Goal: Use online tool/utility: Use online tool/utility

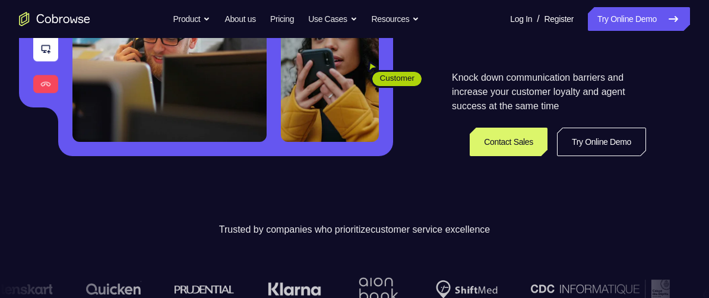
scroll to position [247, 0]
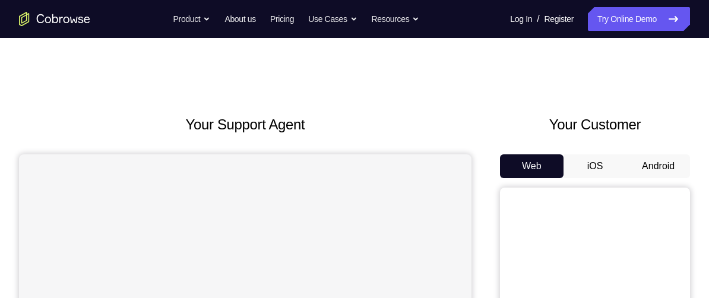
scroll to position [58, 0]
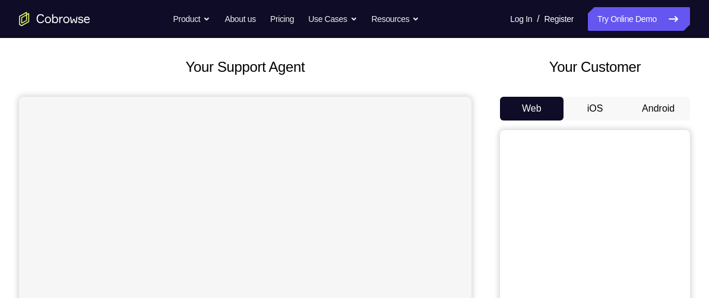
click at [665, 105] on button "Android" at bounding box center [659, 109] width 64 height 24
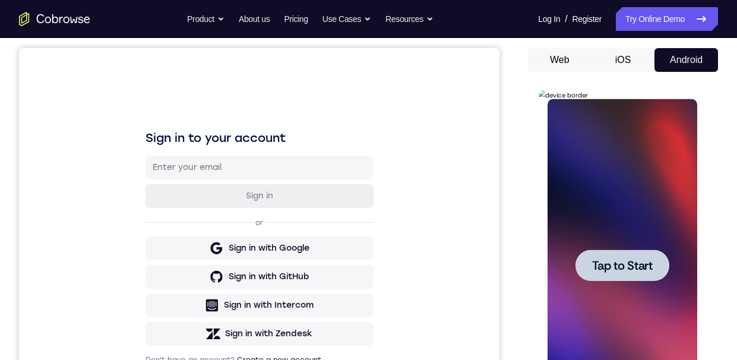
scroll to position [0, 0]
click at [620, 278] on div at bounding box center [622, 264] width 94 height 31
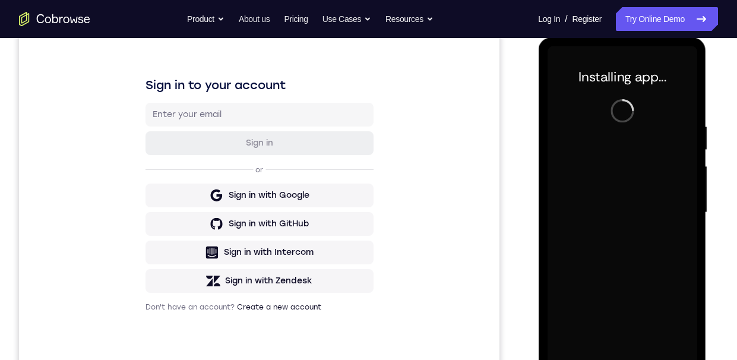
scroll to position [219, 0]
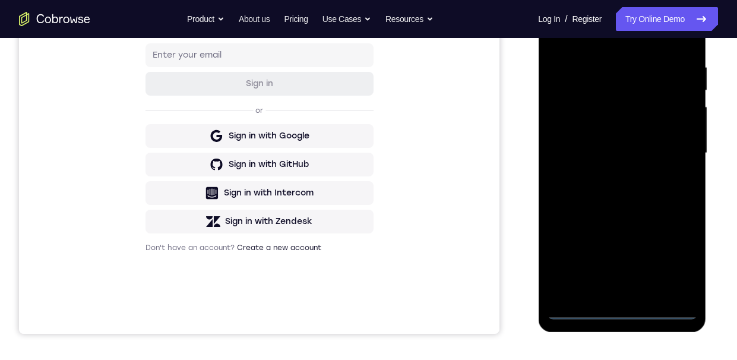
click at [630, 298] on div at bounding box center [622, 153] width 150 height 333
click at [674, 260] on div at bounding box center [622, 153] width 150 height 333
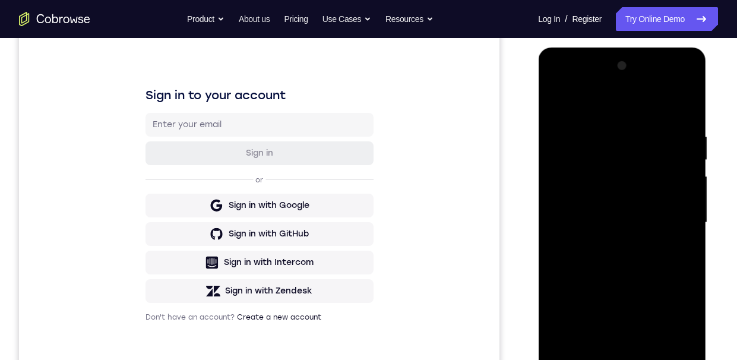
click at [615, 106] on div at bounding box center [622, 222] width 150 height 333
click at [623, 155] on div at bounding box center [622, 222] width 150 height 333
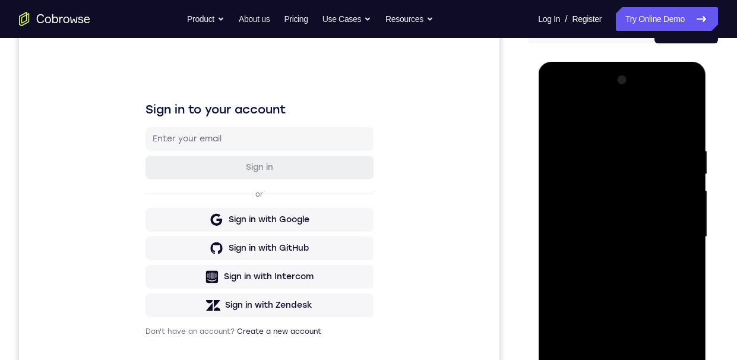
click at [587, 265] on div at bounding box center [622, 237] width 150 height 333
click at [693, 236] on div at bounding box center [622, 237] width 150 height 333
click at [652, 207] on div at bounding box center [622, 237] width 150 height 333
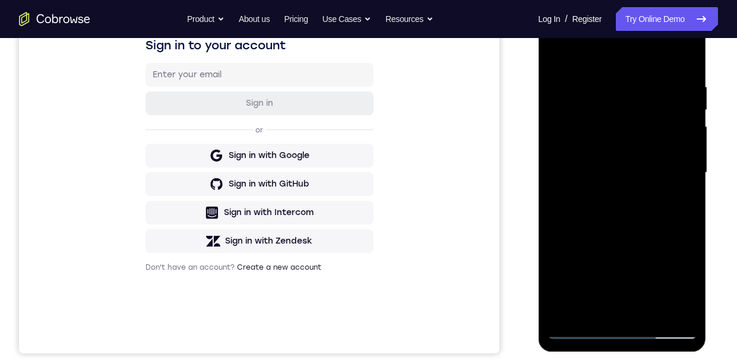
click at [562, 271] on div at bounding box center [622, 173] width 150 height 333
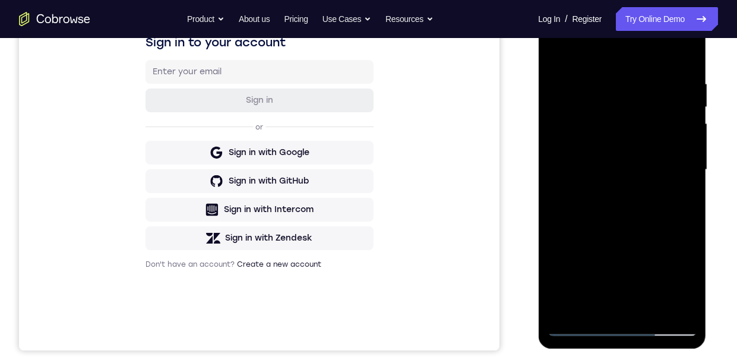
click at [621, 228] on div at bounding box center [622, 170] width 150 height 333
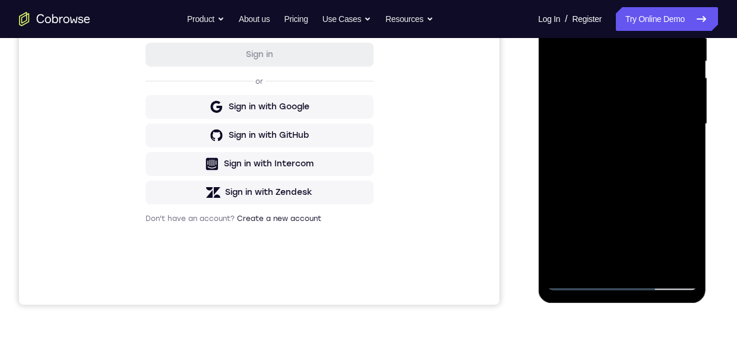
scroll to position [251, 0]
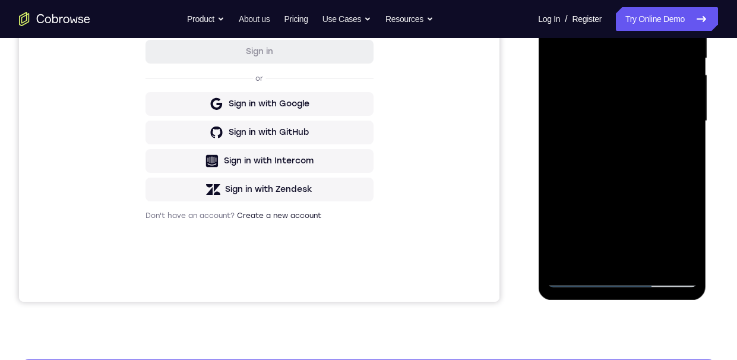
click at [680, 214] on div at bounding box center [622, 121] width 150 height 333
click at [673, 178] on div at bounding box center [622, 121] width 150 height 333
click at [674, 179] on div at bounding box center [622, 121] width 150 height 333
click at [675, 177] on div at bounding box center [622, 121] width 150 height 333
click at [675, 178] on div at bounding box center [622, 121] width 150 height 333
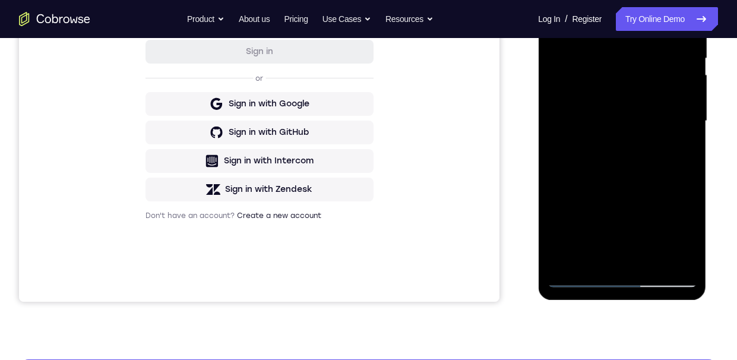
click at [669, 179] on div at bounding box center [622, 121] width 150 height 333
click at [672, 176] on div at bounding box center [622, 121] width 150 height 333
click at [674, 176] on div at bounding box center [622, 121] width 150 height 333
click at [675, 176] on div at bounding box center [622, 121] width 150 height 333
click at [676, 176] on div at bounding box center [622, 121] width 150 height 333
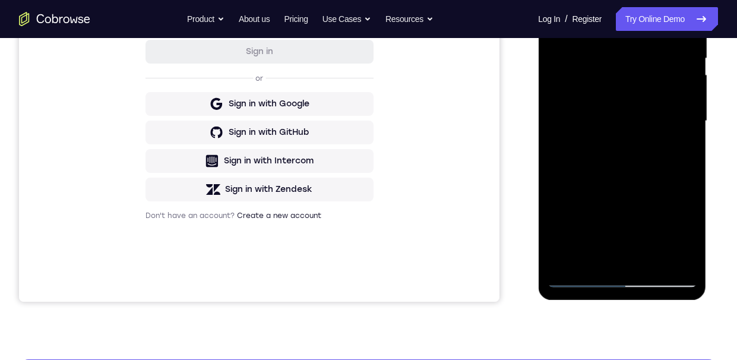
click at [674, 178] on div at bounding box center [622, 121] width 150 height 333
click at [672, 179] on div at bounding box center [622, 121] width 150 height 333
click at [672, 180] on div at bounding box center [622, 121] width 150 height 333
click at [674, 178] on div at bounding box center [622, 121] width 150 height 333
click at [674, 179] on div at bounding box center [622, 121] width 150 height 333
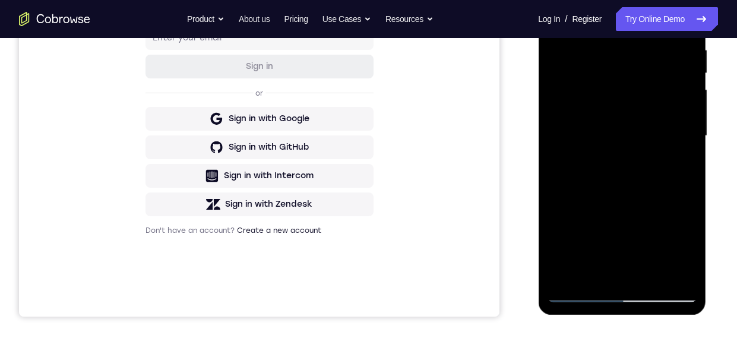
scroll to position [236, 0]
click at [674, 188] on div at bounding box center [622, 136] width 150 height 333
click at [677, 191] on div at bounding box center [622, 136] width 150 height 333
click at [678, 191] on div at bounding box center [622, 136] width 150 height 333
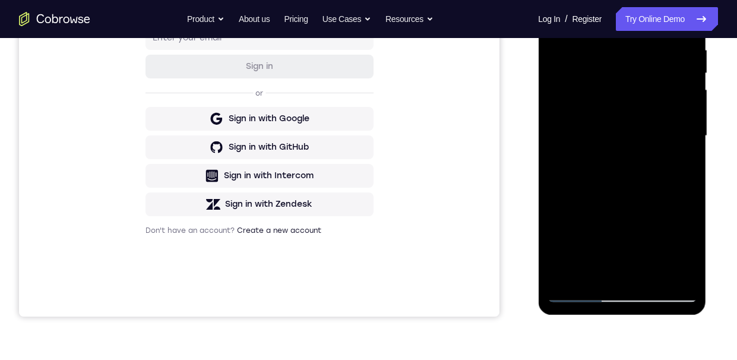
click at [679, 192] on div at bounding box center [622, 136] width 150 height 333
click at [678, 194] on div at bounding box center [622, 136] width 150 height 333
click at [680, 191] on div at bounding box center [622, 136] width 150 height 333
click at [678, 191] on div at bounding box center [622, 136] width 150 height 333
click at [678, 192] on div at bounding box center [622, 136] width 150 height 333
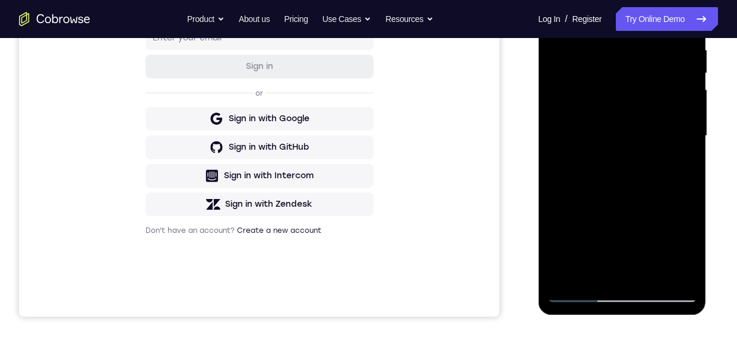
click at [678, 194] on div at bounding box center [622, 136] width 150 height 333
click at [672, 185] on div at bounding box center [622, 136] width 150 height 333
click at [672, 188] on div at bounding box center [622, 136] width 150 height 333
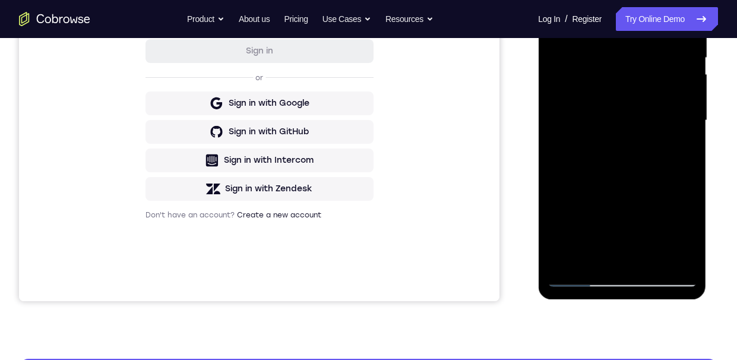
scroll to position [244, 0]
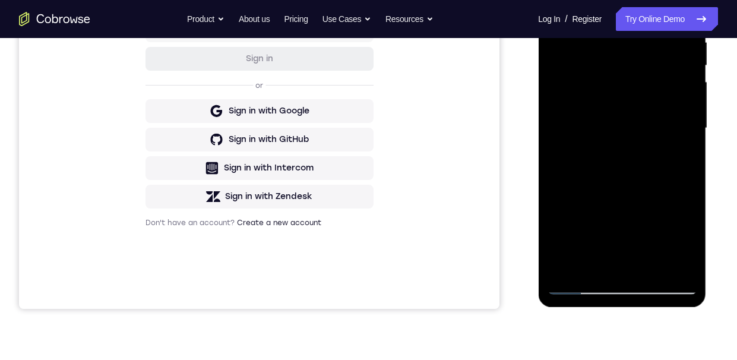
click at [671, 184] on div at bounding box center [622, 128] width 150 height 333
click at [670, 185] on div at bounding box center [622, 128] width 150 height 333
click at [671, 186] on div at bounding box center [622, 128] width 150 height 333
click at [668, 187] on div at bounding box center [622, 128] width 150 height 333
click at [671, 182] on div at bounding box center [622, 128] width 150 height 333
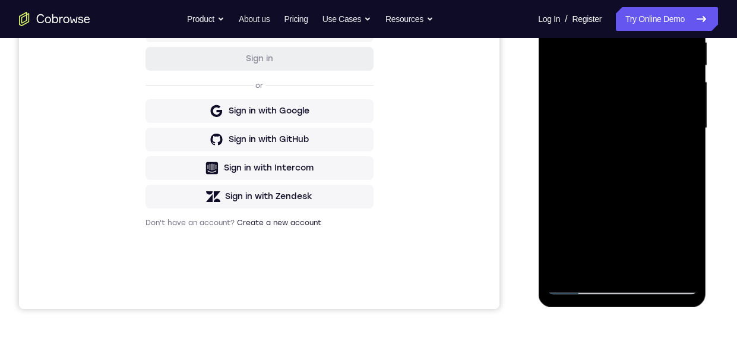
click at [672, 180] on div at bounding box center [622, 128] width 150 height 333
click at [671, 184] on div at bounding box center [622, 128] width 150 height 333
click at [673, 184] on div at bounding box center [622, 128] width 150 height 333
click at [596, 263] on div at bounding box center [622, 128] width 150 height 333
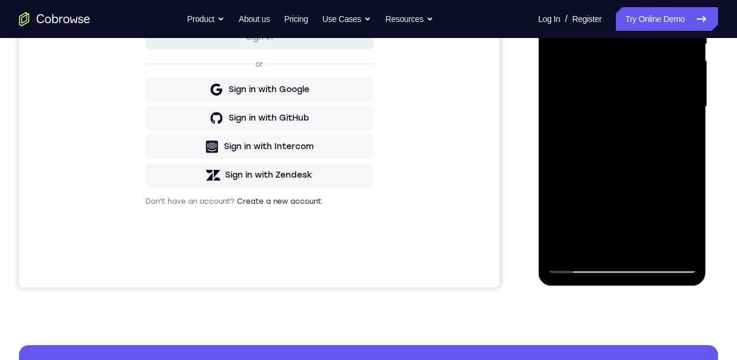
scroll to position [191, 0]
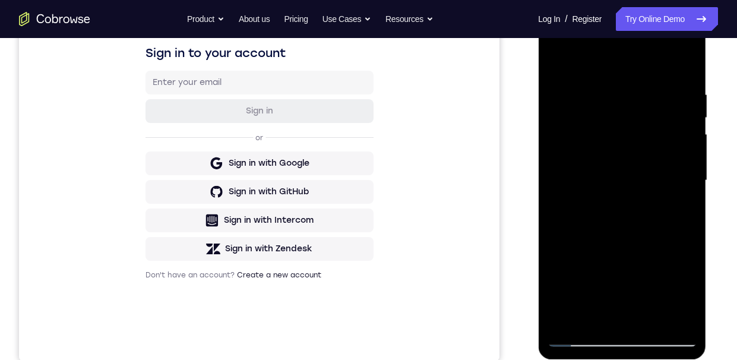
click at [686, 64] on div at bounding box center [622, 180] width 150 height 333
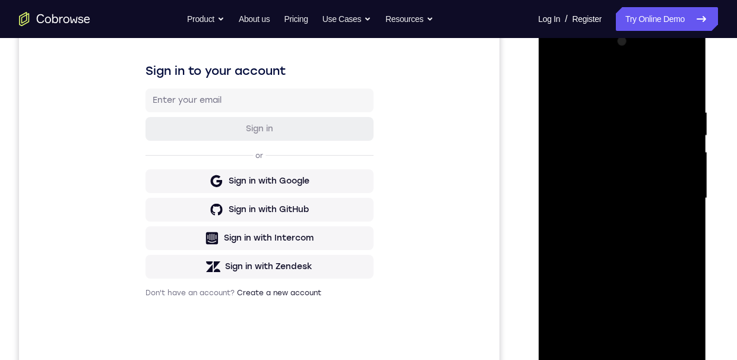
scroll to position [226, 0]
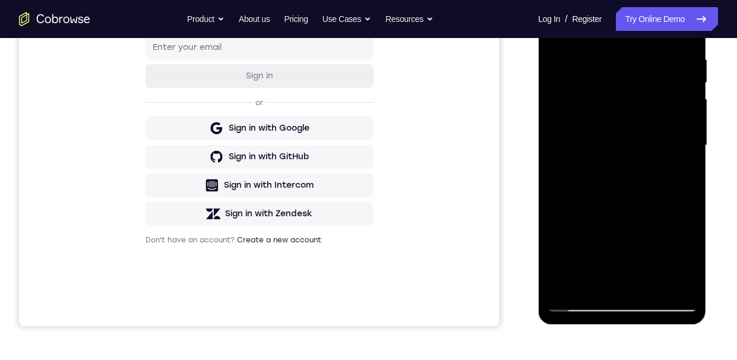
click at [623, 203] on div at bounding box center [622, 145] width 150 height 333
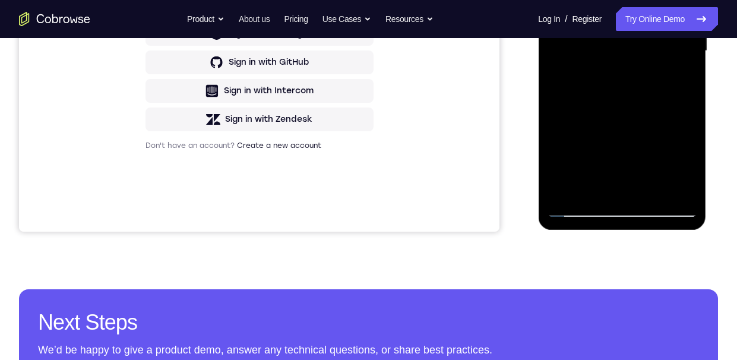
scroll to position [304, 0]
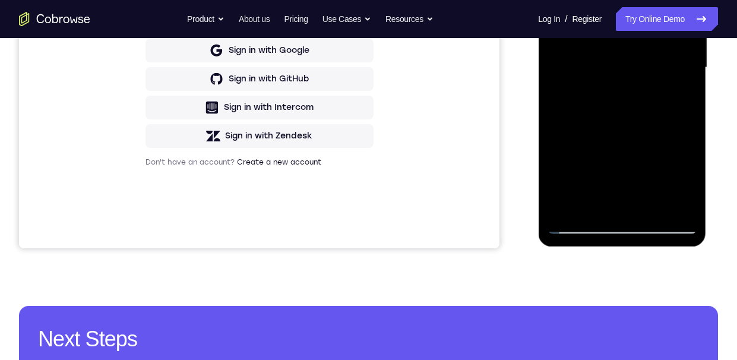
click at [620, 129] on div at bounding box center [622, 67] width 150 height 333
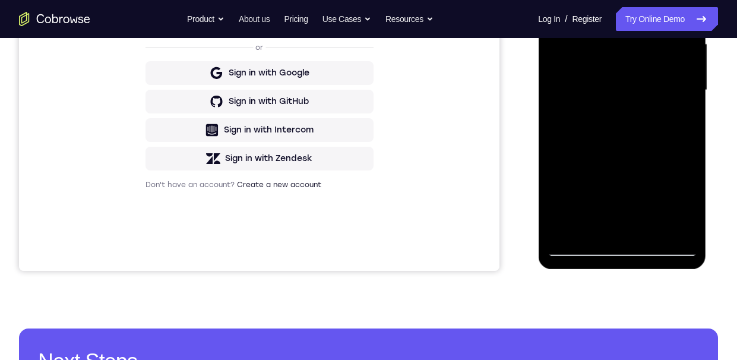
scroll to position [283, 0]
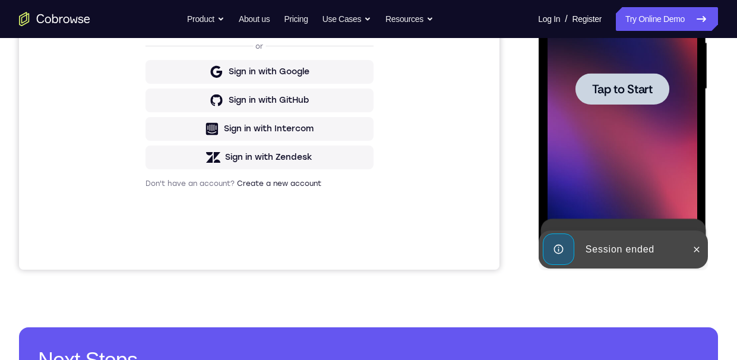
click at [633, 88] on span "Tap to Start" at bounding box center [622, 89] width 61 height 12
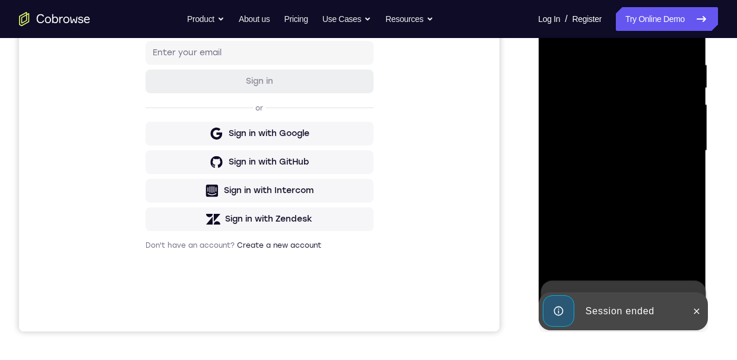
scroll to position [226, 0]
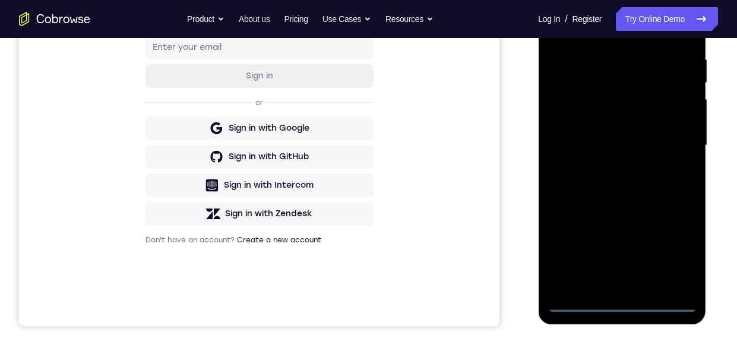
click at [626, 298] on div at bounding box center [622, 145] width 150 height 333
click at [678, 247] on div at bounding box center [622, 145] width 150 height 333
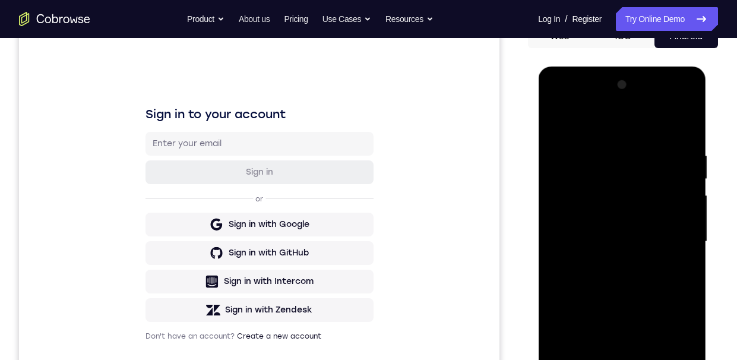
scroll to position [109, 0]
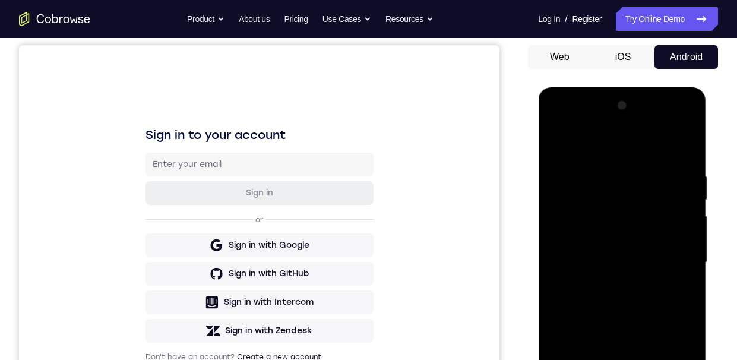
click at [632, 142] on div at bounding box center [622, 262] width 150 height 333
click at [622, 196] on div at bounding box center [622, 262] width 150 height 333
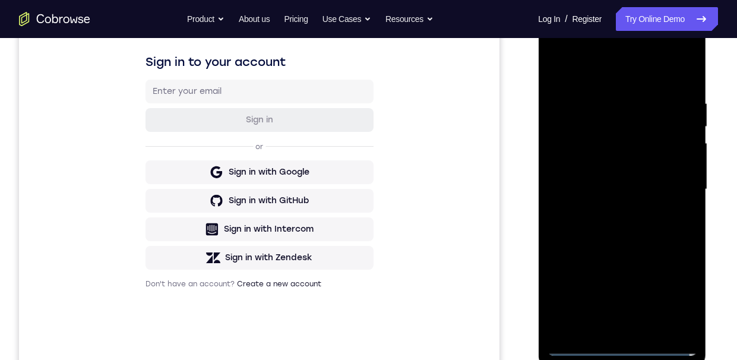
scroll to position [195, 0]
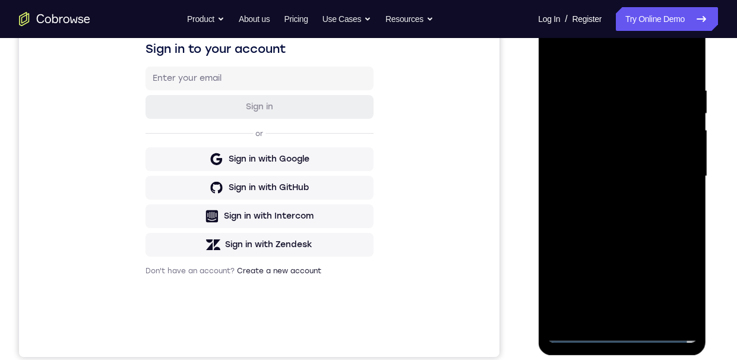
click at [583, 207] on div at bounding box center [622, 176] width 150 height 333
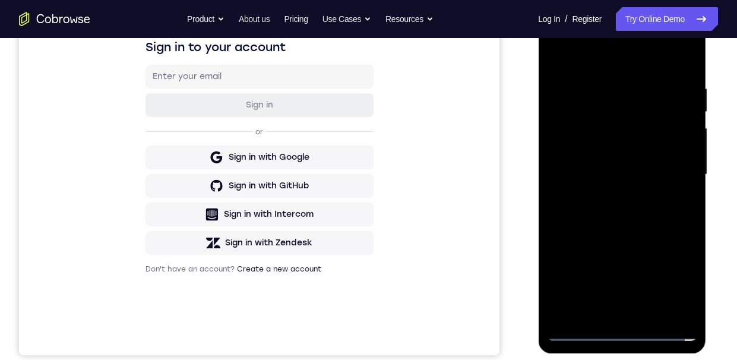
click at [678, 68] on div at bounding box center [622, 174] width 150 height 333
click at [555, 56] on div at bounding box center [622, 174] width 150 height 333
click at [685, 84] on div at bounding box center [622, 174] width 150 height 333
click at [591, 254] on div at bounding box center [622, 174] width 150 height 333
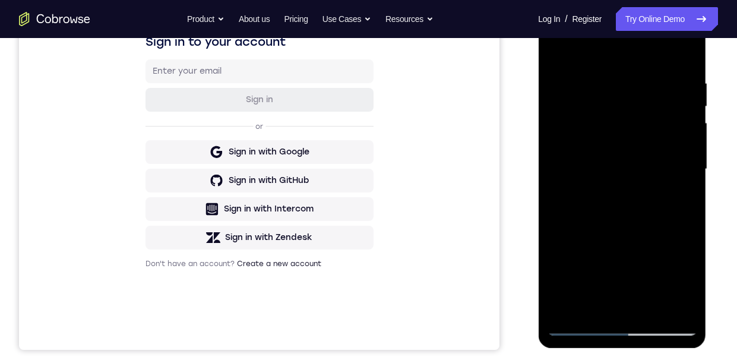
scroll to position [202, 0]
click at [649, 191] on div at bounding box center [622, 170] width 150 height 333
click at [621, 219] on div at bounding box center [622, 170] width 150 height 333
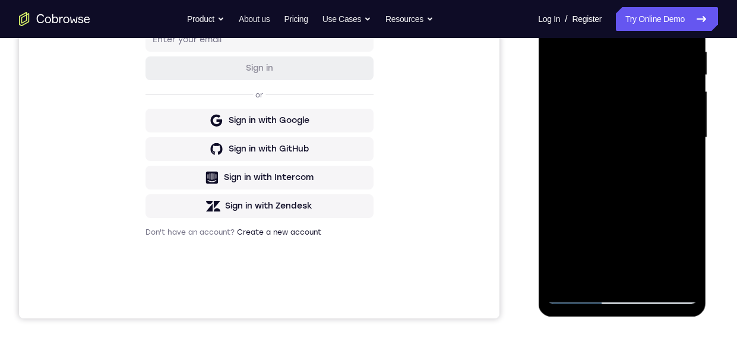
scroll to position [235, 0]
click at [686, 220] on div at bounding box center [622, 137] width 150 height 333
click at [679, 179] on div at bounding box center [622, 137] width 150 height 333
click at [680, 181] on div at bounding box center [622, 137] width 150 height 333
click at [679, 184] on div at bounding box center [622, 137] width 150 height 333
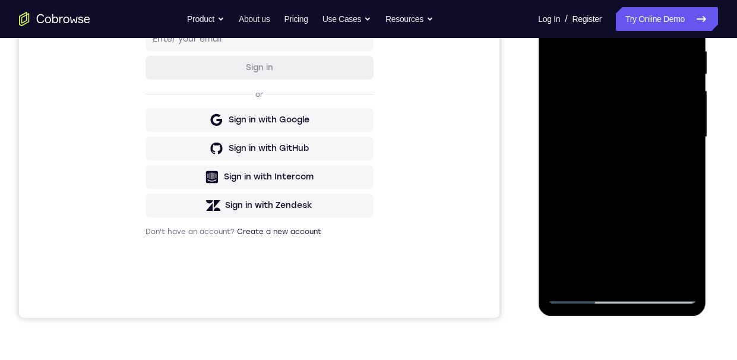
click at [678, 185] on div at bounding box center [622, 137] width 150 height 333
click at [677, 187] on div at bounding box center [622, 137] width 150 height 333
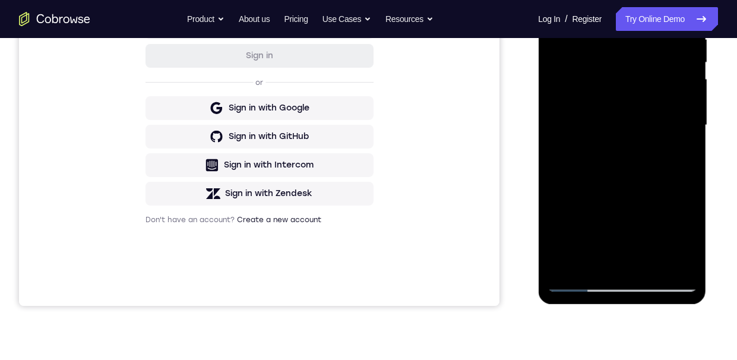
scroll to position [254, 0]
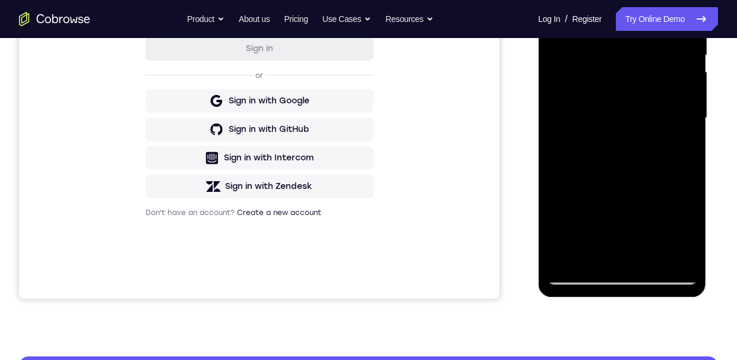
click at [609, 157] on div at bounding box center [622, 118] width 150 height 333
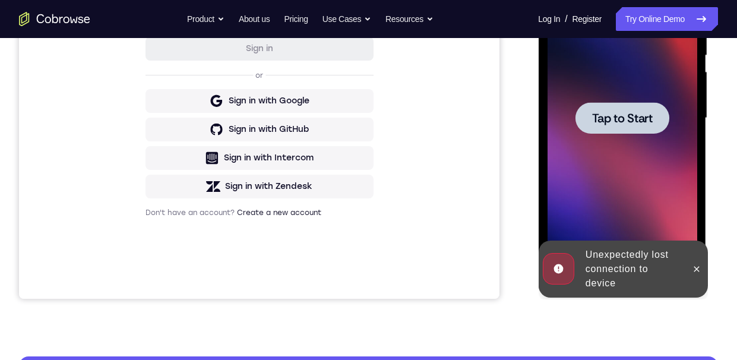
click at [612, 113] on span "Tap to Start" at bounding box center [622, 118] width 61 height 12
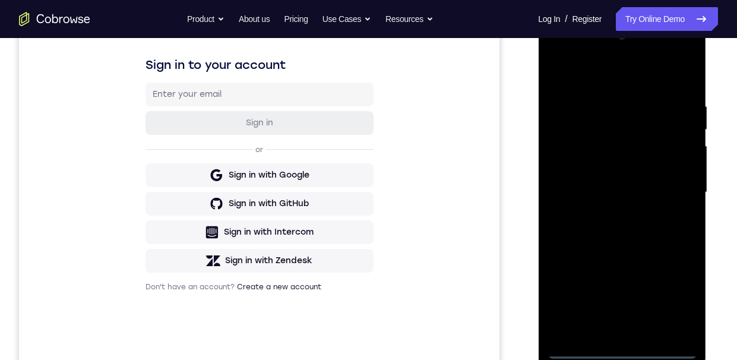
scroll to position [237, 0]
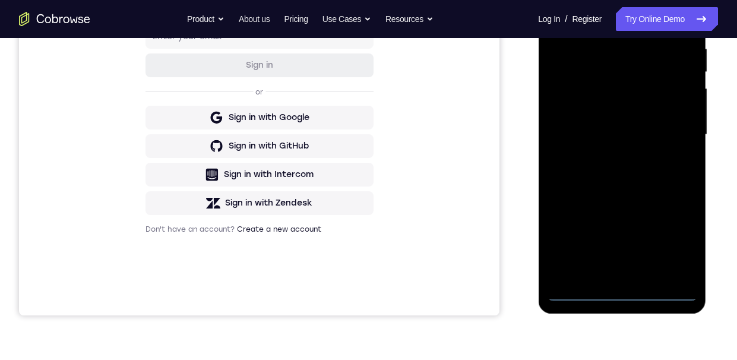
click at [624, 292] on div at bounding box center [622, 135] width 150 height 333
click at [677, 240] on div at bounding box center [622, 135] width 150 height 333
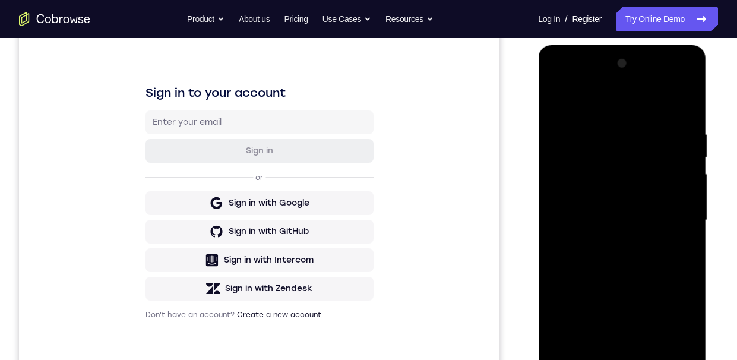
click at [576, 103] on div at bounding box center [622, 220] width 150 height 333
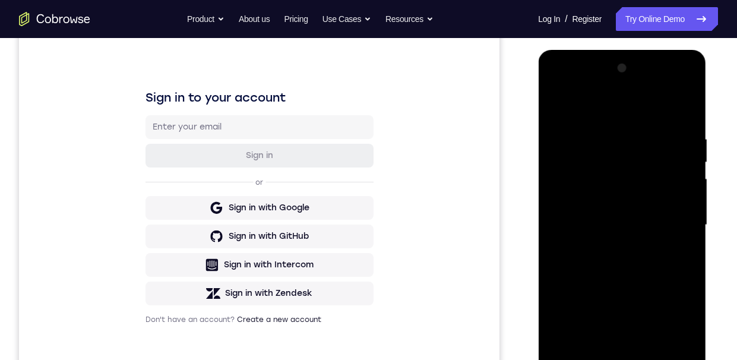
click at [586, 157] on div at bounding box center [622, 225] width 150 height 333
click at [580, 254] on div at bounding box center [622, 225] width 150 height 333
click at [558, 107] on div at bounding box center [622, 225] width 150 height 333
click at [578, 135] on div at bounding box center [622, 225] width 150 height 333
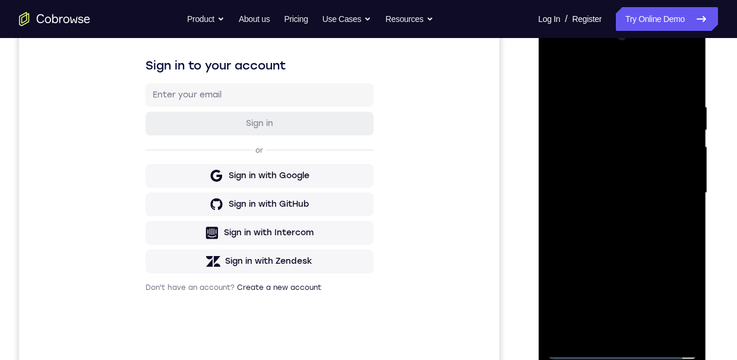
scroll to position [212, 0]
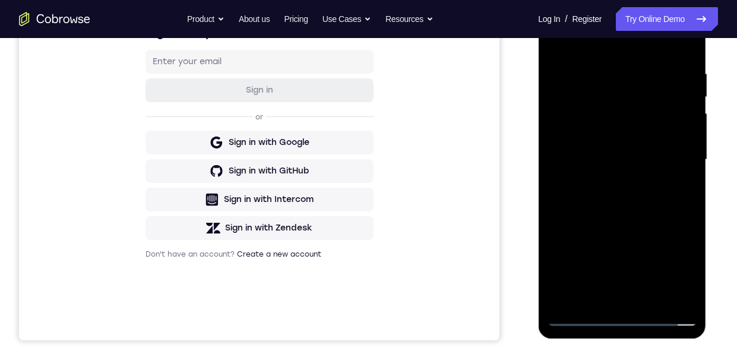
click at [576, 170] on div at bounding box center [622, 159] width 150 height 333
click at [618, 165] on div at bounding box center [622, 159] width 150 height 333
click at [621, 213] on div at bounding box center [622, 159] width 150 height 333
click at [680, 246] on div at bounding box center [622, 159] width 150 height 333
click at [675, 215] on div at bounding box center [622, 159] width 150 height 333
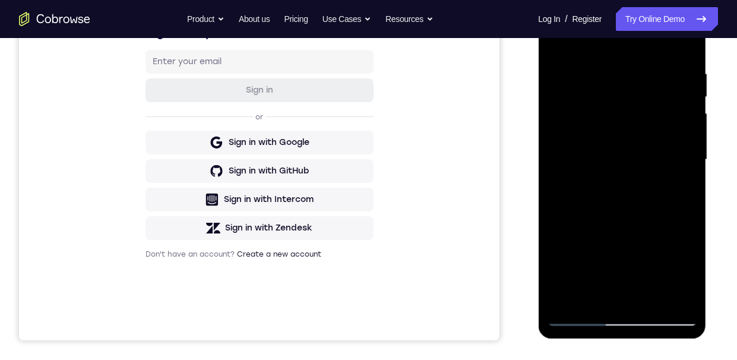
click at [675, 211] on div at bounding box center [622, 159] width 150 height 333
click at [674, 209] on div at bounding box center [622, 159] width 150 height 333
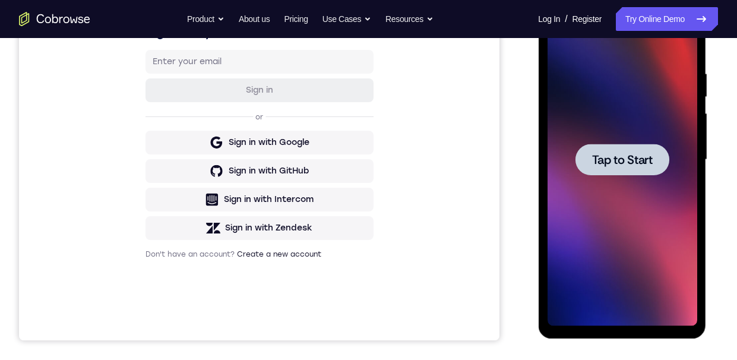
click at [639, 156] on span "Tap to Start" at bounding box center [622, 160] width 61 height 12
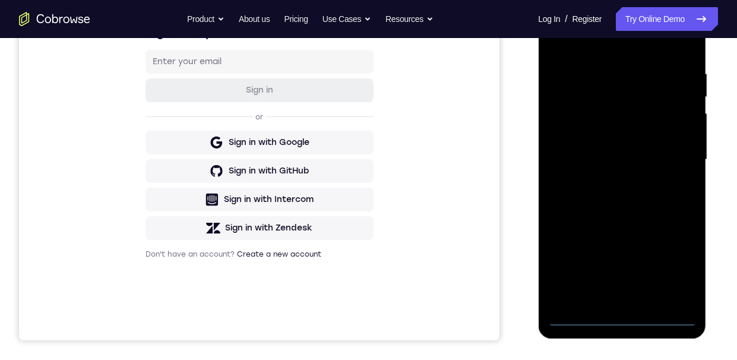
scroll to position [200, 0]
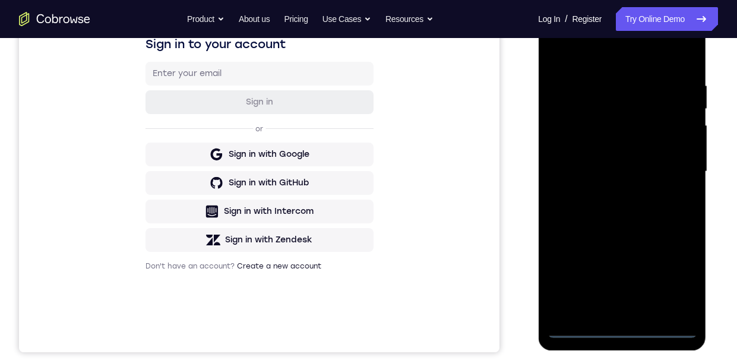
click at [628, 298] on div at bounding box center [622, 171] width 150 height 333
click at [680, 277] on div at bounding box center [622, 171] width 150 height 333
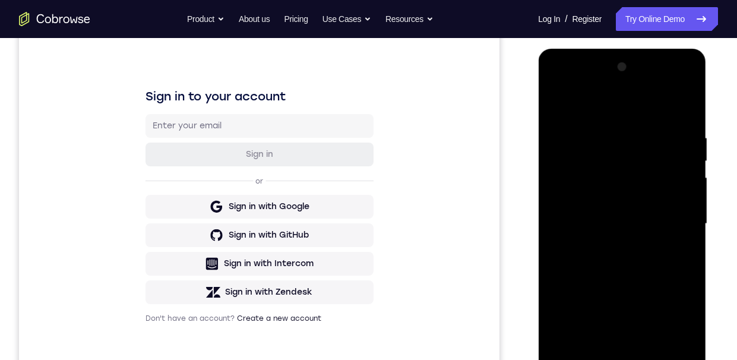
scroll to position [161, 0]
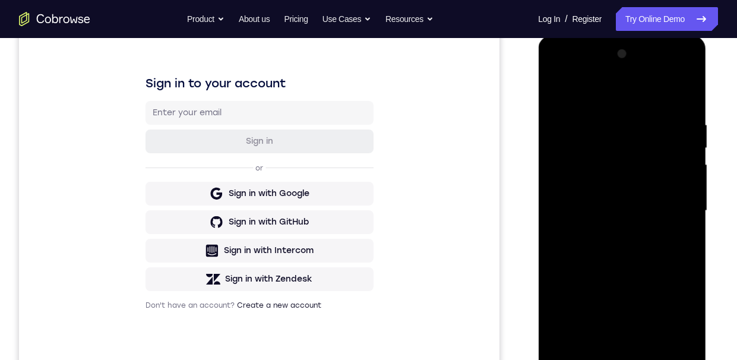
click at [628, 90] on div at bounding box center [622, 211] width 150 height 333
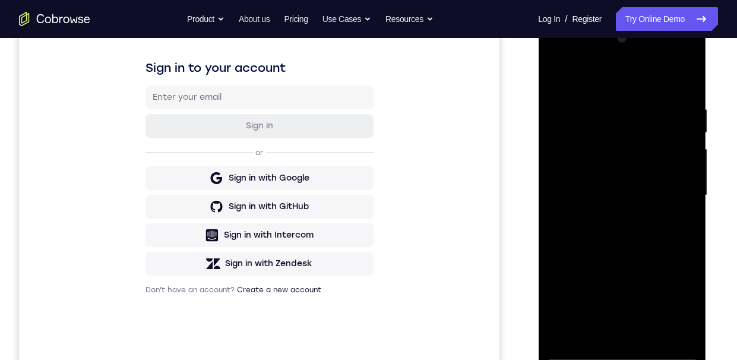
click at [678, 194] on div at bounding box center [622, 195] width 150 height 333
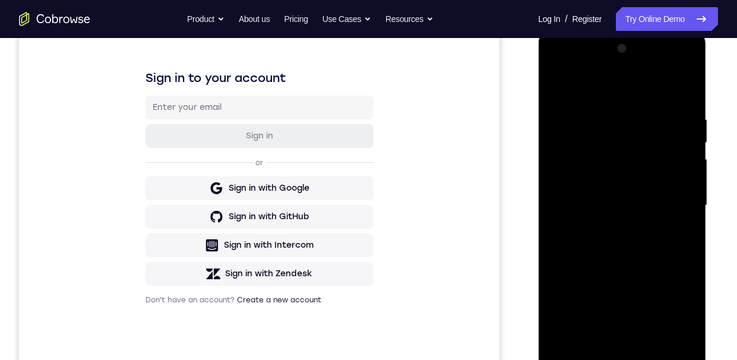
scroll to position [204, 0]
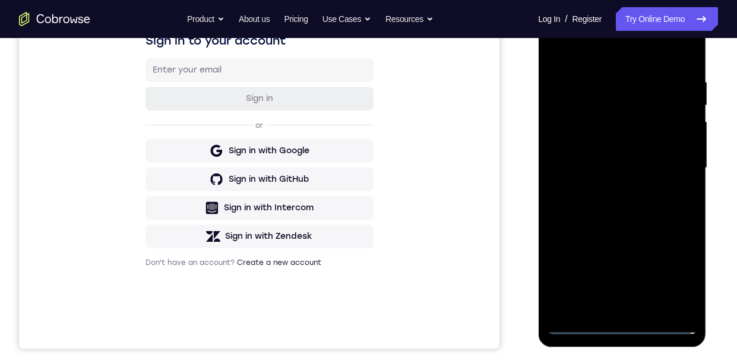
click at [615, 298] on div at bounding box center [622, 168] width 150 height 333
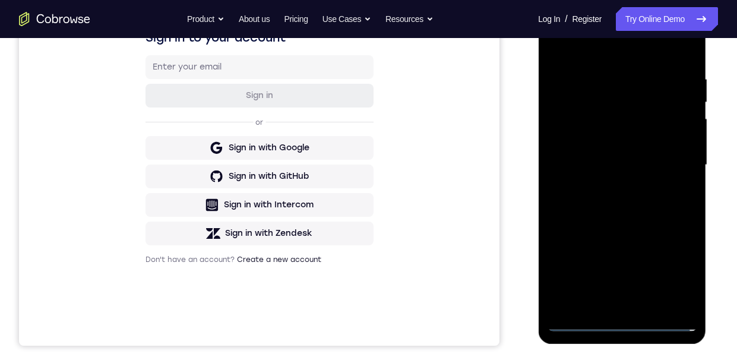
click at [634, 163] on div at bounding box center [622, 165] width 150 height 333
click at [604, 140] on div at bounding box center [622, 165] width 150 height 333
click at [633, 164] on div at bounding box center [622, 165] width 150 height 333
click at [643, 206] on div at bounding box center [622, 165] width 150 height 333
click at [642, 214] on div at bounding box center [622, 165] width 150 height 333
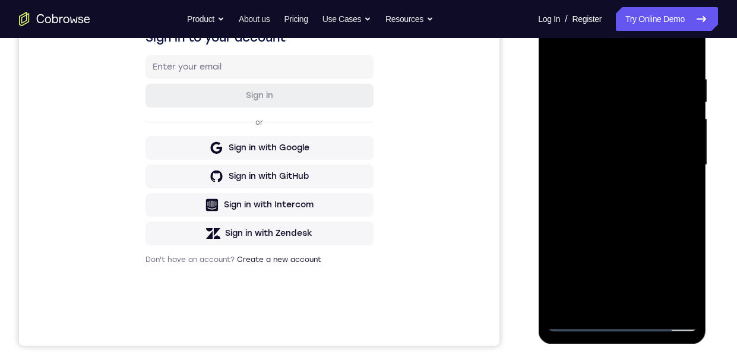
click at [690, 172] on div at bounding box center [622, 165] width 150 height 333
click at [681, 172] on div at bounding box center [622, 165] width 150 height 333
click at [688, 169] on div at bounding box center [622, 165] width 150 height 333
click at [690, 163] on div at bounding box center [622, 165] width 150 height 333
click at [690, 166] on div at bounding box center [622, 165] width 150 height 333
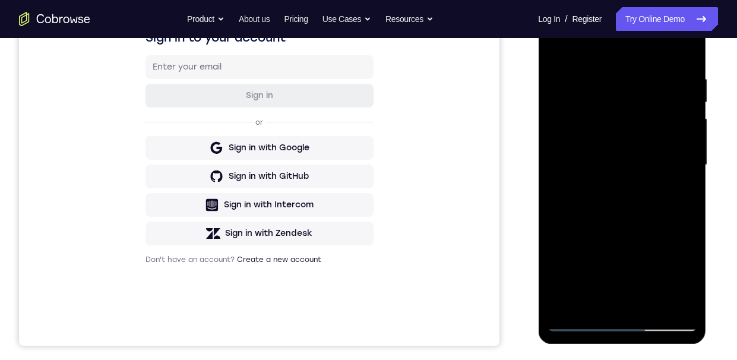
click at [690, 167] on div at bounding box center [622, 165] width 150 height 333
click at [690, 165] on div at bounding box center [622, 165] width 150 height 333
click at [689, 166] on div at bounding box center [622, 165] width 150 height 333
click at [690, 168] on div at bounding box center [622, 165] width 150 height 333
click at [688, 168] on div at bounding box center [622, 165] width 150 height 333
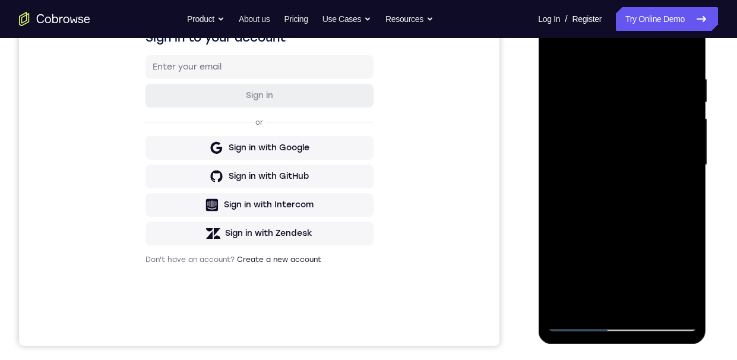
click at [690, 166] on div at bounding box center [622, 165] width 150 height 333
click at [686, 171] on div at bounding box center [622, 165] width 150 height 333
click at [687, 166] on div at bounding box center [622, 165] width 150 height 333
click at [688, 163] on div at bounding box center [622, 165] width 150 height 333
click at [686, 165] on div at bounding box center [622, 165] width 150 height 333
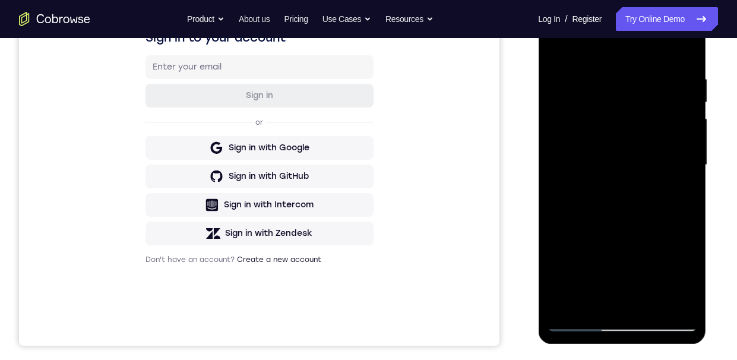
click at [687, 165] on div at bounding box center [622, 165] width 150 height 333
click at [690, 143] on div at bounding box center [622, 165] width 150 height 333
click at [690, 141] on div at bounding box center [622, 165] width 150 height 333
click at [691, 135] on div at bounding box center [622, 165] width 150 height 333
click at [691, 141] on div at bounding box center [622, 165] width 150 height 333
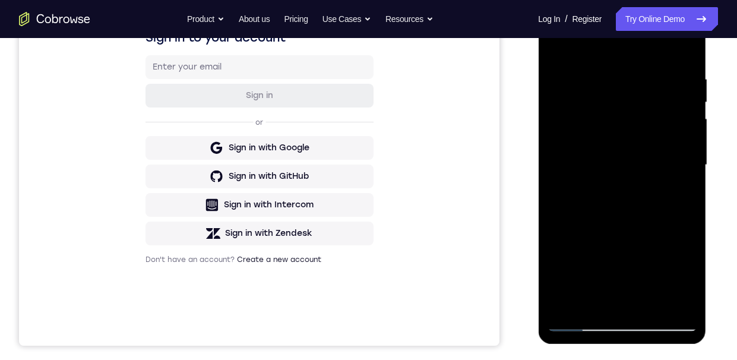
click at [692, 138] on div at bounding box center [622, 165] width 150 height 333
click at [691, 140] on div at bounding box center [622, 165] width 150 height 333
click at [692, 136] on div at bounding box center [622, 165] width 150 height 333
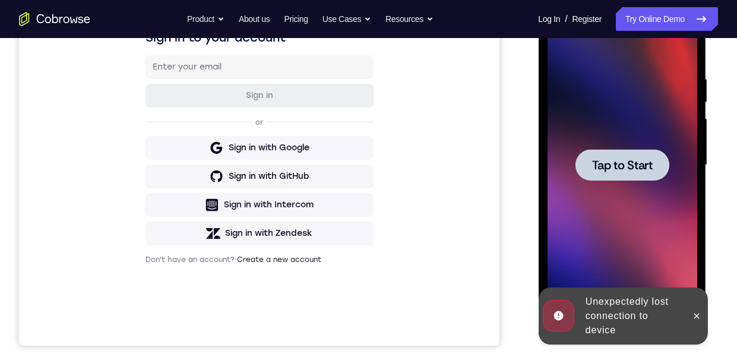
click at [640, 173] on div at bounding box center [622, 164] width 94 height 31
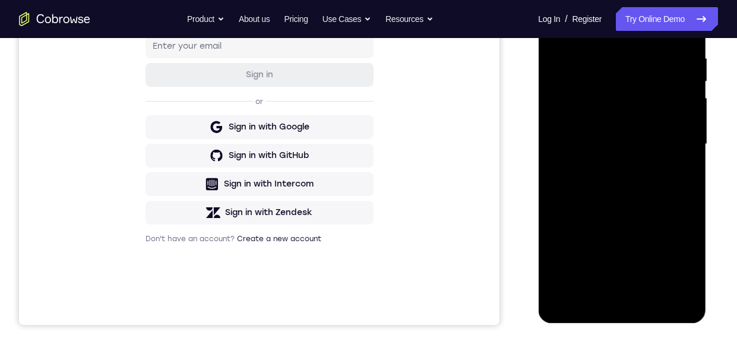
scroll to position [251, 0]
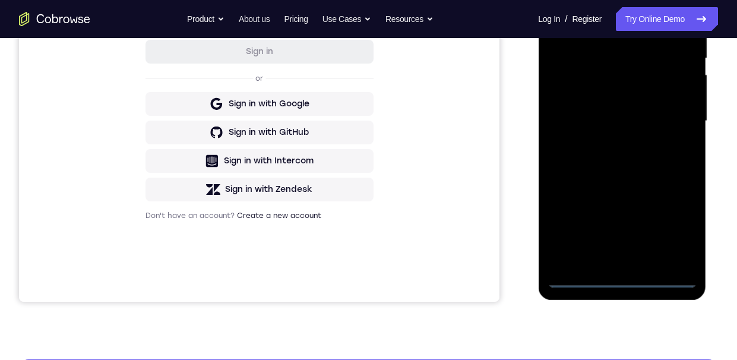
click at [627, 280] on div at bounding box center [622, 121] width 150 height 333
click at [677, 226] on div at bounding box center [622, 121] width 150 height 333
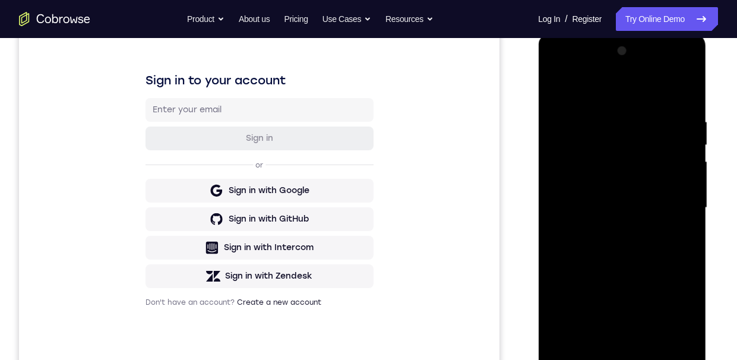
scroll to position [131, 0]
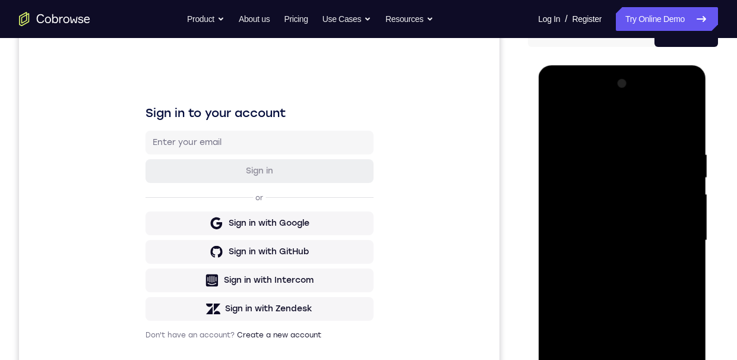
click at [610, 129] on div at bounding box center [622, 240] width 150 height 333
click at [680, 239] on div at bounding box center [622, 240] width 150 height 333
click at [614, 263] on div at bounding box center [622, 240] width 150 height 333
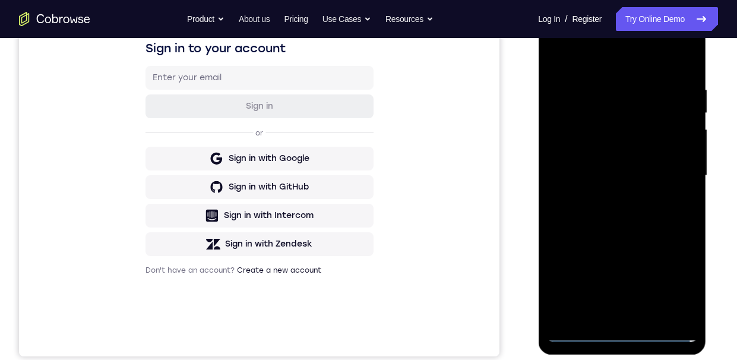
click at [617, 162] on div at bounding box center [622, 176] width 150 height 333
click at [609, 152] on div at bounding box center [622, 176] width 150 height 333
click at [631, 176] on div at bounding box center [622, 176] width 150 height 333
click at [633, 214] on div at bounding box center [622, 176] width 150 height 333
click at [647, 225] on div at bounding box center [622, 176] width 150 height 333
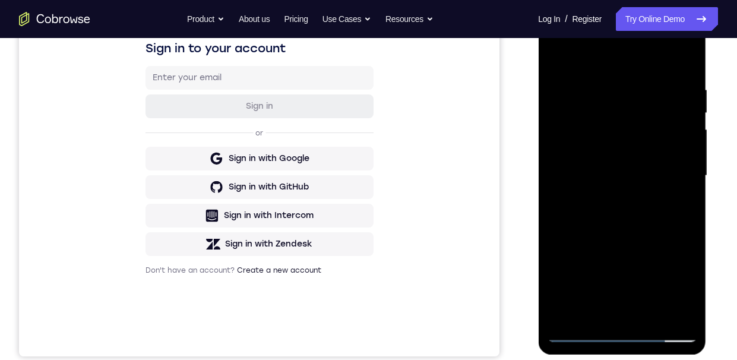
click at [691, 167] on div at bounding box center [622, 176] width 150 height 333
click at [642, 176] on div at bounding box center [622, 176] width 150 height 333
click at [642, 179] on div at bounding box center [622, 176] width 150 height 333
click at [690, 154] on div at bounding box center [622, 176] width 150 height 333
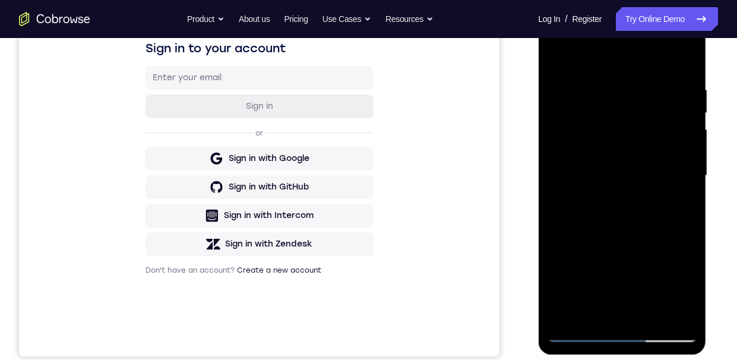
click at [687, 154] on div at bounding box center [622, 176] width 150 height 333
click at [691, 156] on div at bounding box center [622, 176] width 150 height 333
click at [691, 155] on div at bounding box center [622, 176] width 150 height 333
click at [690, 158] on div at bounding box center [622, 176] width 150 height 333
click at [691, 191] on div at bounding box center [622, 176] width 150 height 333
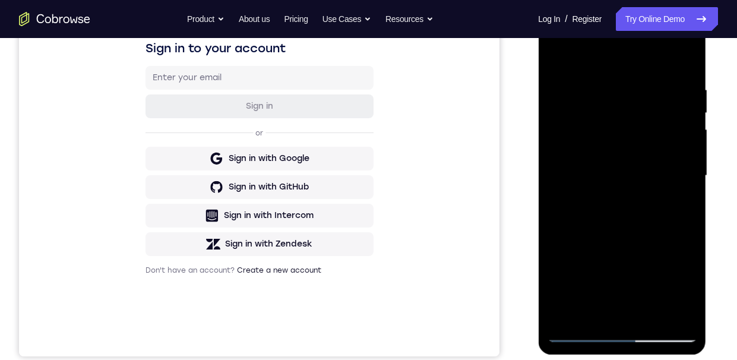
click at [691, 193] on div at bounding box center [622, 176] width 150 height 333
click at [692, 189] on div at bounding box center [622, 176] width 150 height 333
click at [691, 191] on div at bounding box center [622, 176] width 150 height 333
click at [690, 191] on div at bounding box center [622, 176] width 150 height 333
click at [691, 189] on div at bounding box center [622, 176] width 150 height 333
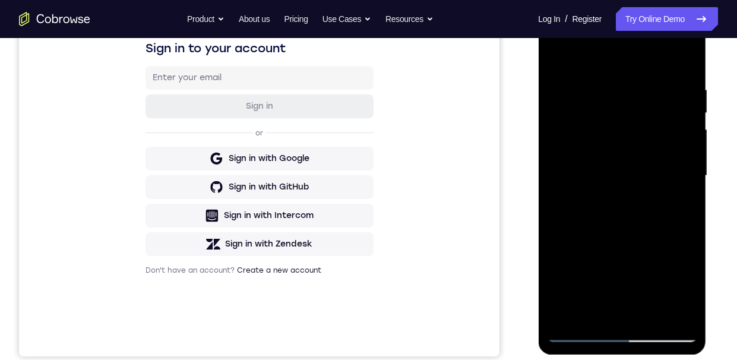
click at [690, 188] on div at bounding box center [622, 176] width 150 height 333
click at [690, 187] on div at bounding box center [622, 176] width 150 height 333
click at [691, 189] on div at bounding box center [622, 176] width 150 height 333
click at [690, 192] on div at bounding box center [622, 176] width 150 height 333
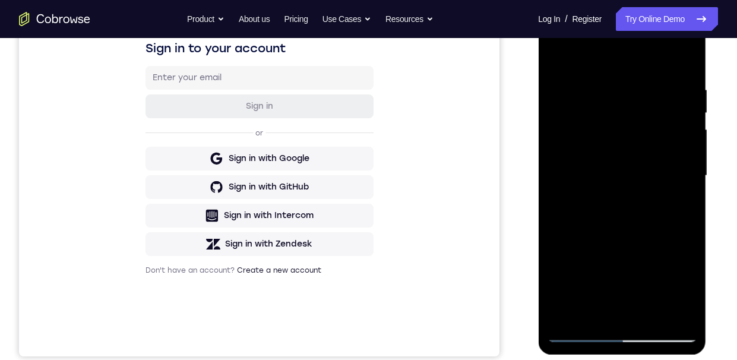
click at [690, 189] on div at bounding box center [622, 176] width 150 height 333
click at [690, 191] on div at bounding box center [622, 176] width 150 height 333
click at [691, 189] on div at bounding box center [622, 176] width 150 height 333
click at [691, 192] on div at bounding box center [622, 176] width 150 height 333
click at [693, 173] on div at bounding box center [622, 176] width 150 height 333
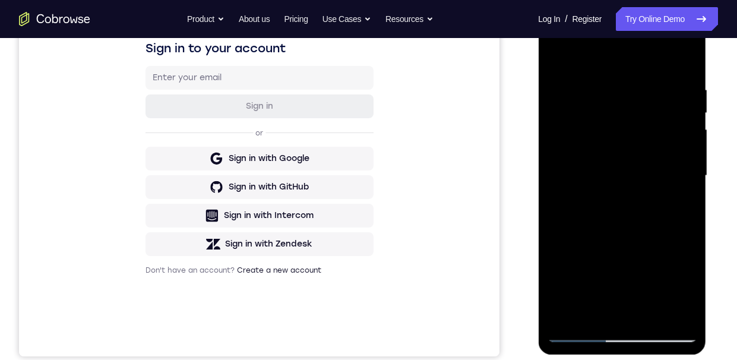
click at [691, 173] on div at bounding box center [622, 176] width 150 height 333
click at [689, 178] on div at bounding box center [622, 176] width 150 height 333
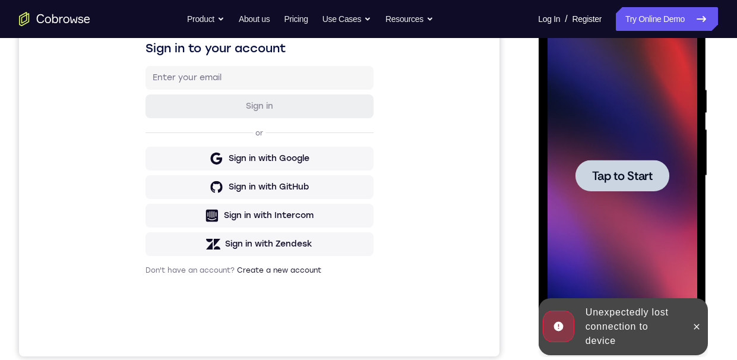
click at [641, 179] on span "Tap to Start" at bounding box center [622, 176] width 61 height 12
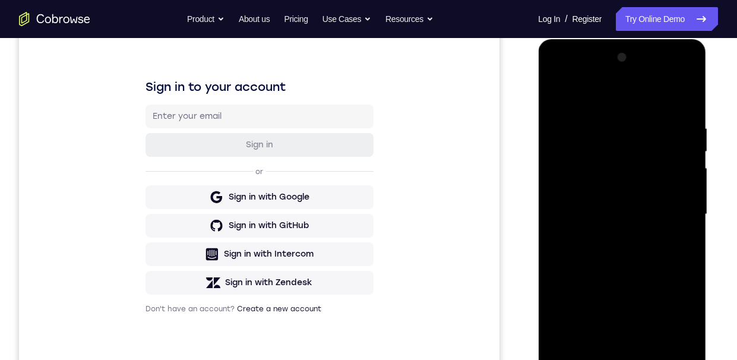
scroll to position [205, 0]
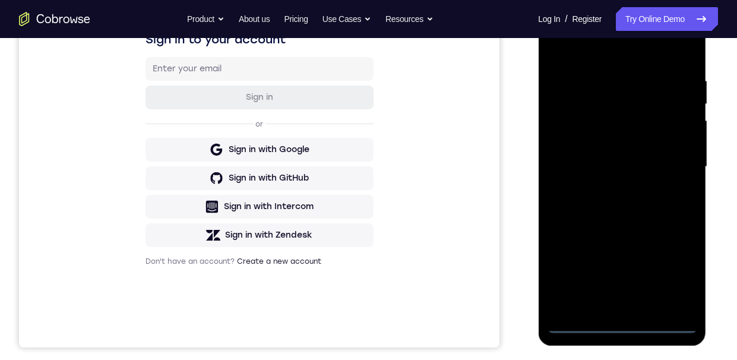
click at [628, 298] on div at bounding box center [622, 167] width 150 height 333
click at [676, 270] on div at bounding box center [622, 167] width 150 height 333
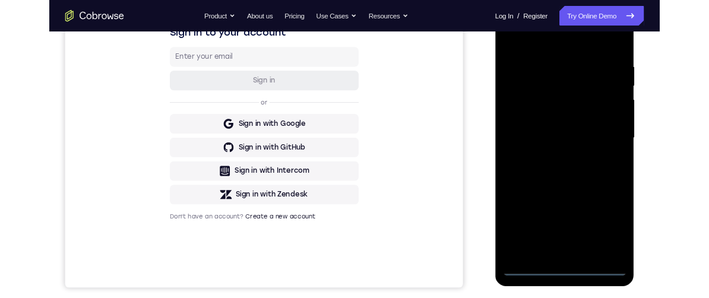
scroll to position [172, 0]
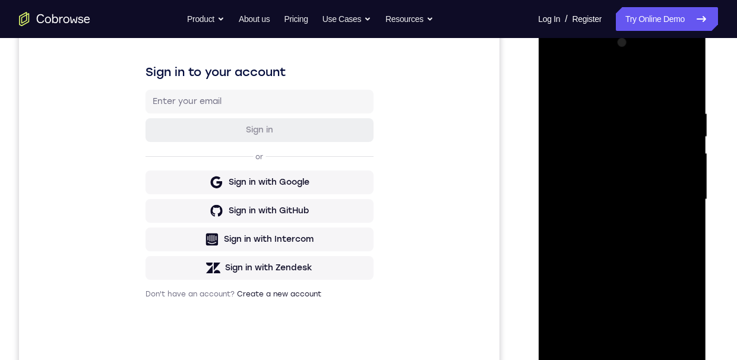
click at [628, 83] on div at bounding box center [622, 199] width 150 height 333
click at [672, 198] on div at bounding box center [622, 199] width 150 height 333
click at [615, 222] on div at bounding box center [622, 199] width 150 height 333
click at [616, 185] on div at bounding box center [622, 199] width 150 height 333
click at [607, 176] on div at bounding box center [622, 199] width 150 height 333
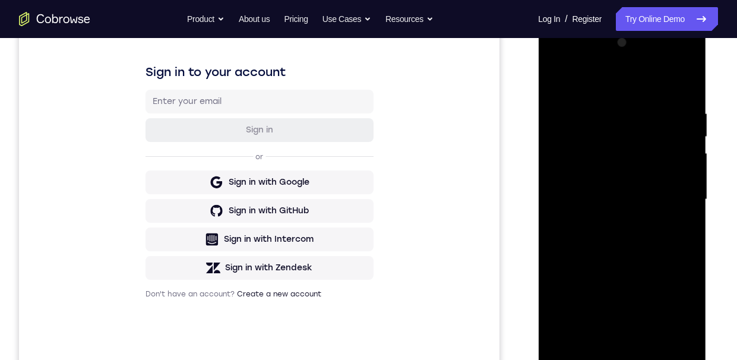
click at [634, 200] on div at bounding box center [622, 199] width 150 height 333
click at [635, 251] on div at bounding box center [622, 199] width 150 height 333
click at [562, 198] on div at bounding box center [622, 199] width 150 height 333
click at [637, 201] on div at bounding box center [622, 199] width 150 height 333
click at [634, 239] on div at bounding box center [622, 199] width 150 height 333
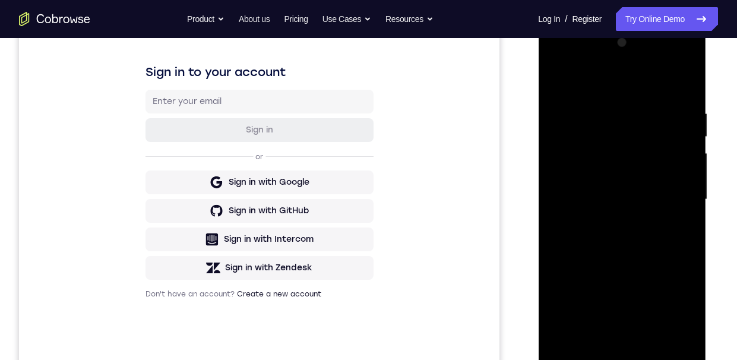
click at [637, 250] on div at bounding box center [622, 199] width 150 height 333
click at [615, 103] on div at bounding box center [622, 199] width 150 height 333
click at [690, 195] on div at bounding box center [622, 199] width 150 height 333
click at [671, 298] on div at bounding box center [622, 199] width 150 height 333
click at [687, 217] on div at bounding box center [622, 199] width 150 height 333
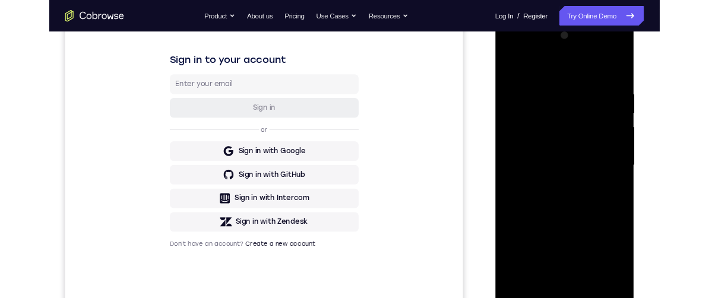
click at [631, 192] on div at bounding box center [579, 195] width 150 height 333
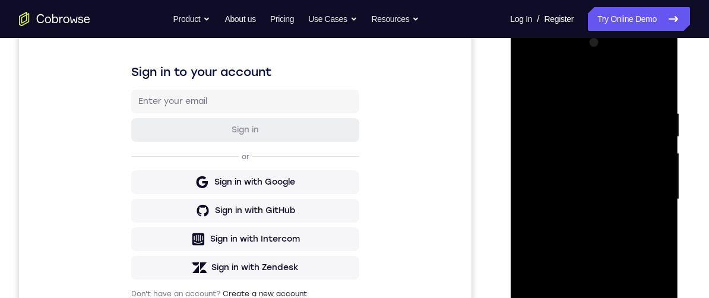
click at [656, 151] on div at bounding box center [594, 199] width 150 height 333
